Goal: Navigation & Orientation: Find specific page/section

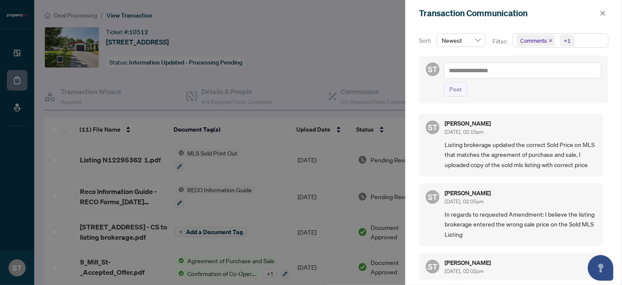
scroll to position [538, 0]
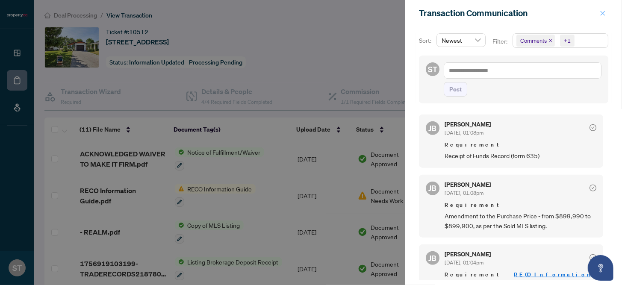
click at [608, 13] on button "button" at bounding box center [603, 13] width 11 height 10
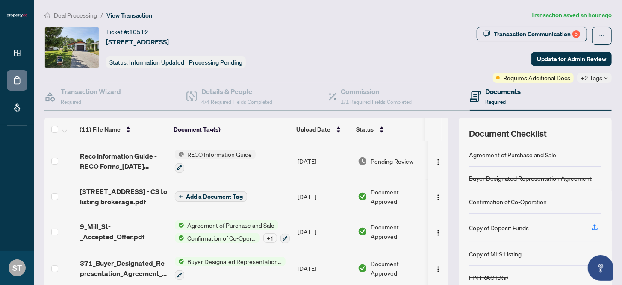
scroll to position [0, 0]
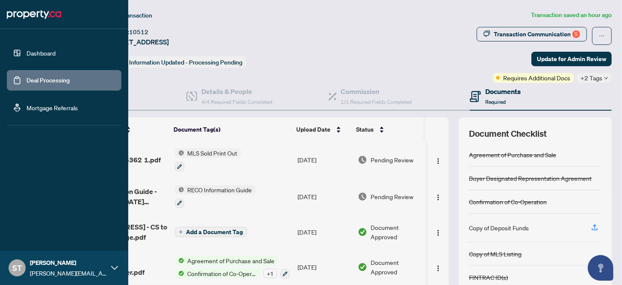
click at [44, 50] on link "Dashboard" at bounding box center [41, 53] width 29 height 8
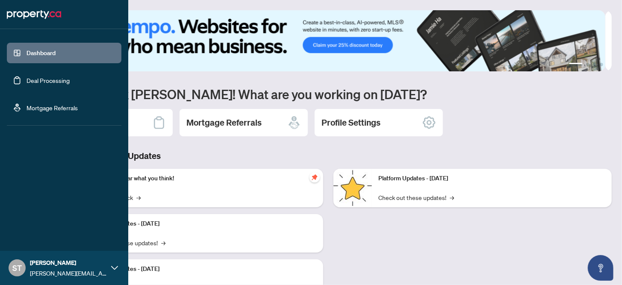
click at [40, 80] on link "Deal Processing" at bounding box center [48, 81] width 43 height 8
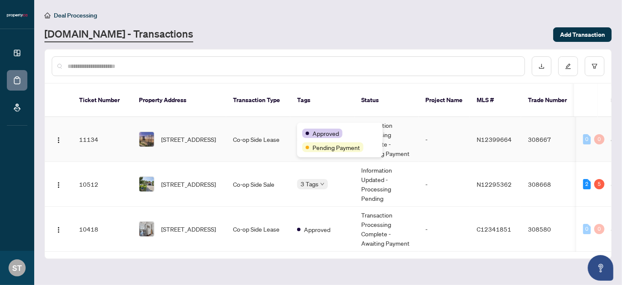
click at [305, 127] on div "Approved Pending Payment" at bounding box center [340, 140] width 86 height 35
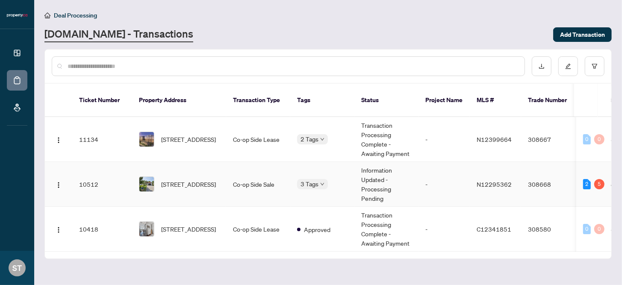
click at [160, 177] on div "[STREET_ADDRESS]" at bounding box center [179, 184] width 80 height 15
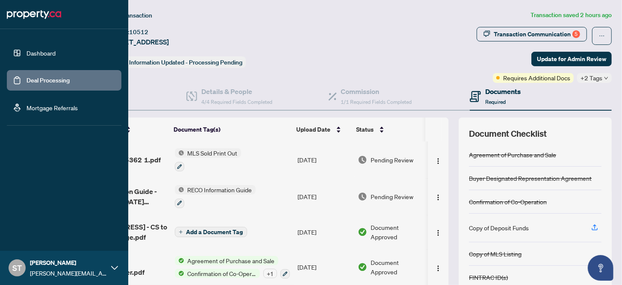
click at [27, 77] on link "Deal Processing" at bounding box center [48, 81] width 43 height 8
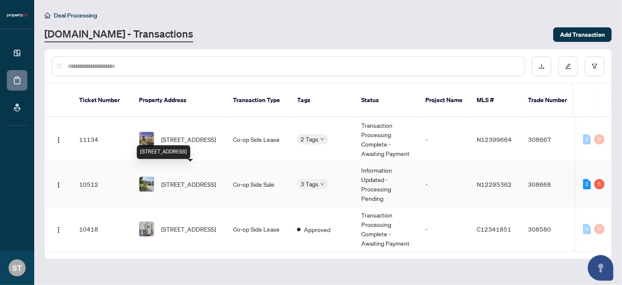
click at [170, 180] on span "[STREET_ADDRESS]" at bounding box center [188, 184] width 55 height 9
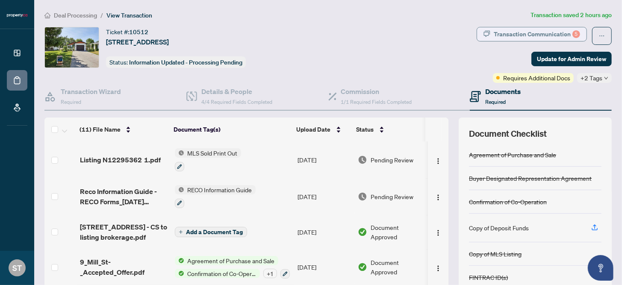
click at [515, 35] on div "Transaction Communication 5" at bounding box center [537, 34] width 86 height 14
